Goal: Information Seeking & Learning: Learn about a topic

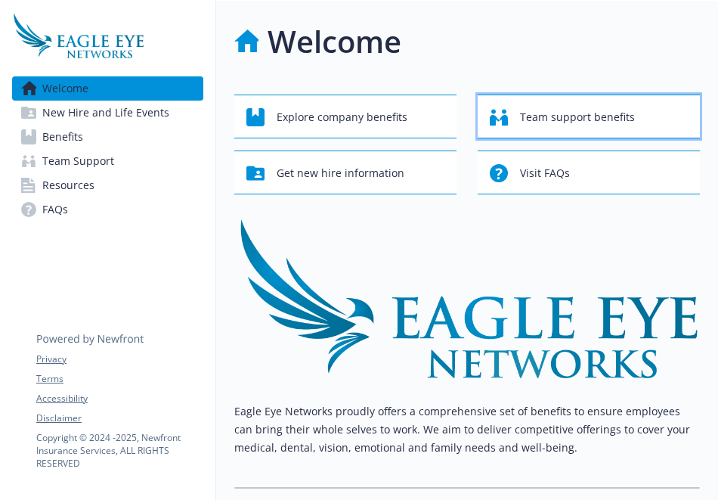
click at [635, 105] on span "Team support benefits" at bounding box center [577, 117] width 115 height 29
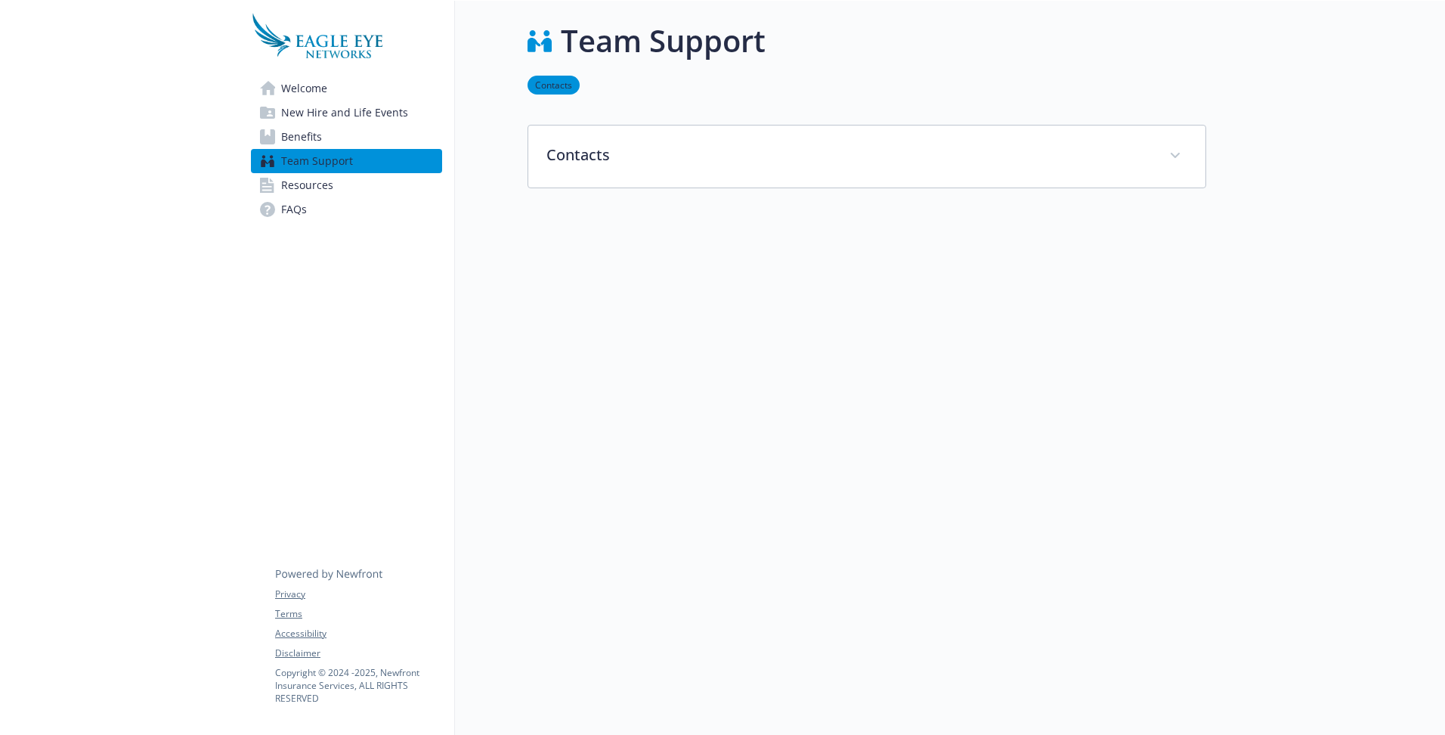
scroll to position [12, 0]
